Goal: Check status: Check status

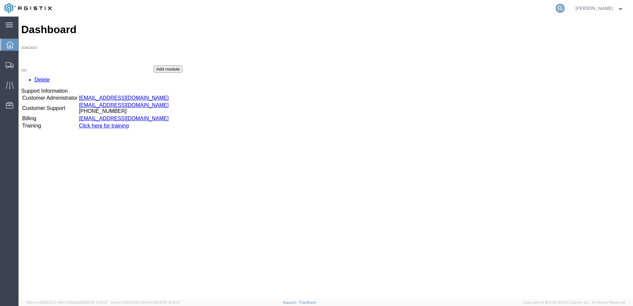
click at [565, 9] on icon at bounding box center [559, 8] width 9 height 9
paste input "56965579"
type input "56965579"
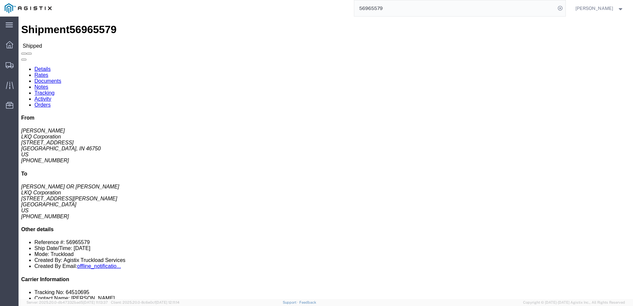
click link "Notes"
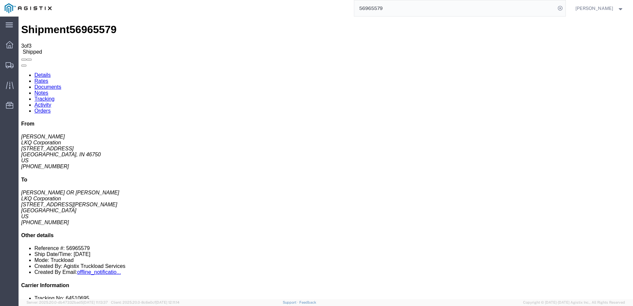
click at [45, 72] on link "Details" at bounding box center [42, 75] width 16 height 6
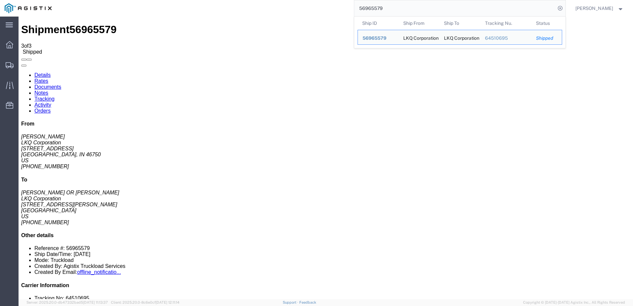
click at [384, 12] on input "56965579" at bounding box center [454, 8] width 201 height 16
